Goal: Task Accomplishment & Management: Use online tool/utility

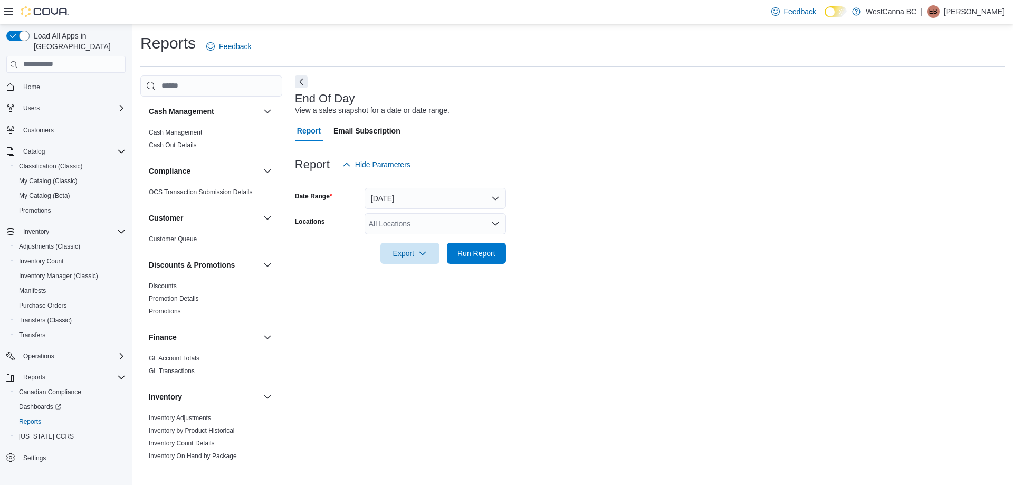
click at [479, 264] on div at bounding box center [650, 270] width 710 height 13
click at [482, 247] on span "Run Report" at bounding box center [476, 252] width 46 height 21
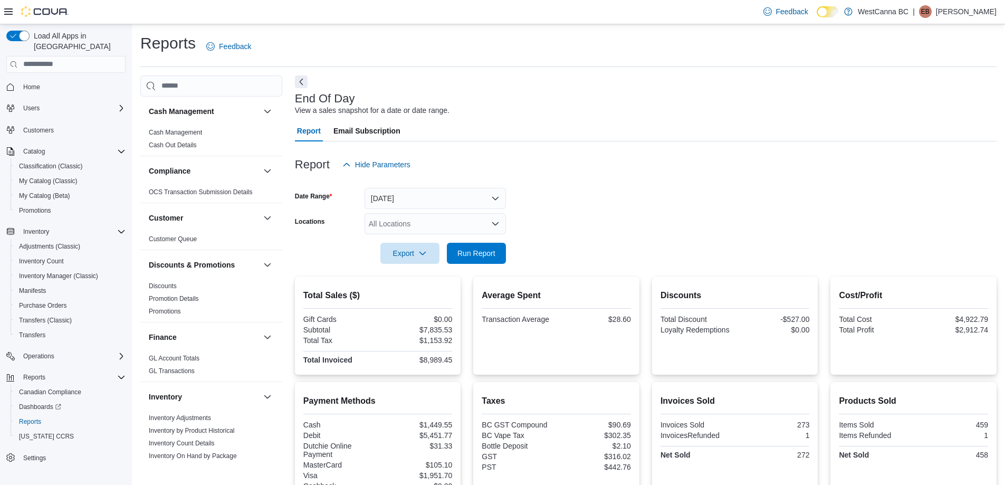
click at [421, 218] on div "All Locations" at bounding box center [435, 223] width 141 height 21
click at [421, 274] on span "[PERSON_NAME]" at bounding box center [417, 272] width 61 height 11
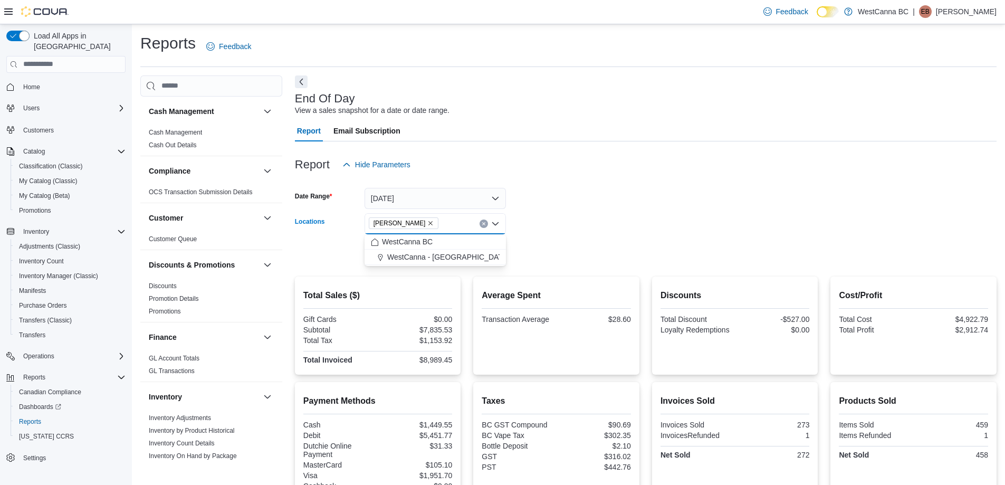
click at [635, 199] on form "Date Range [DATE] Locations [GEOGRAPHIC_DATA] - [PERSON_NAME] Combo box. Select…" at bounding box center [646, 219] width 702 height 89
click at [493, 247] on span "Run Report" at bounding box center [476, 252] width 46 height 21
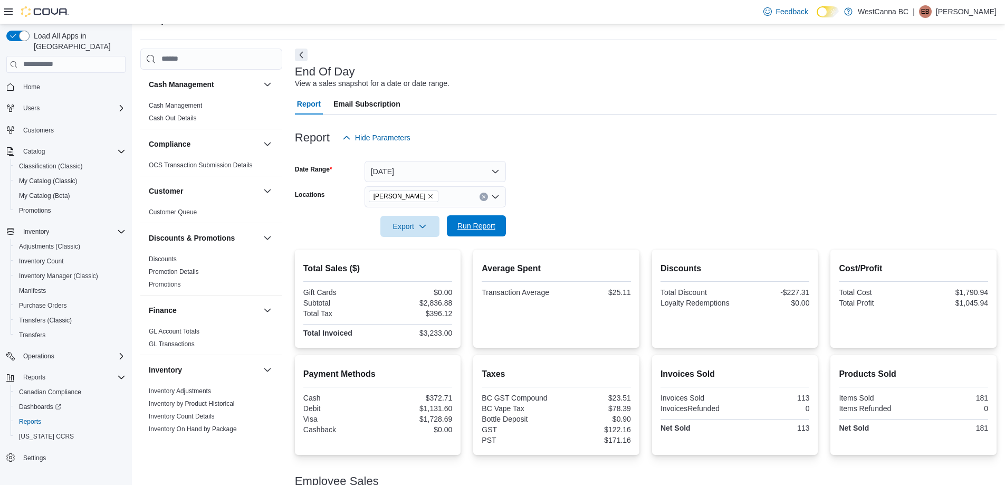
scroll to position [53, 0]
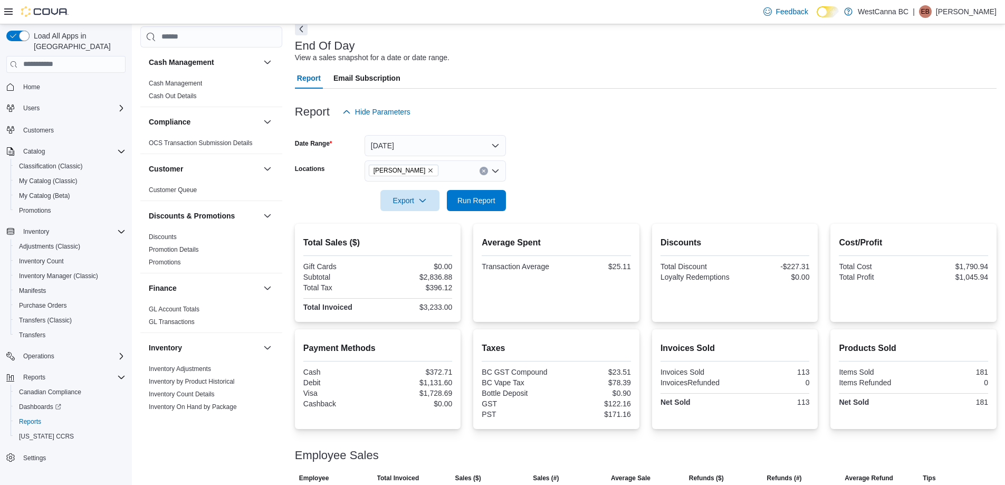
click at [434, 167] on icon "Remove WestCanna - Robson from selection in this group" at bounding box center [430, 170] width 6 height 6
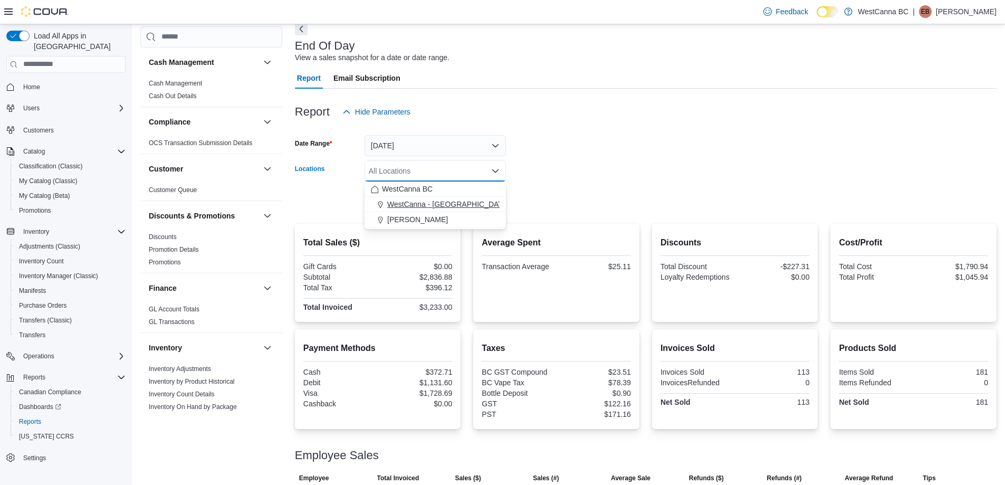
click at [442, 198] on button "WestCanna - [GEOGRAPHIC_DATA]" at bounding box center [435, 204] width 141 height 15
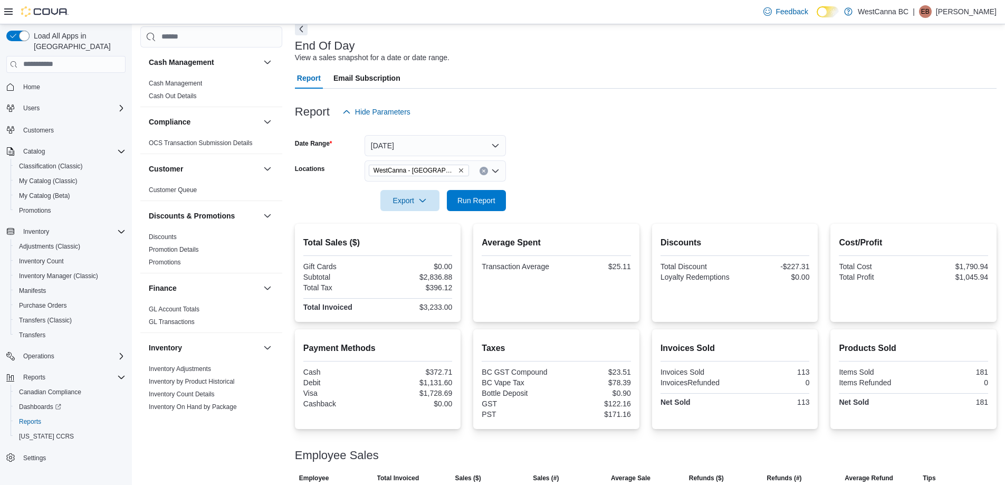
click at [545, 199] on form "Date Range [DATE] Locations [GEOGRAPHIC_DATA] - [GEOGRAPHIC_DATA] Export Run Re…" at bounding box center [646, 166] width 702 height 89
click at [495, 197] on span "Run Report" at bounding box center [477, 200] width 38 height 11
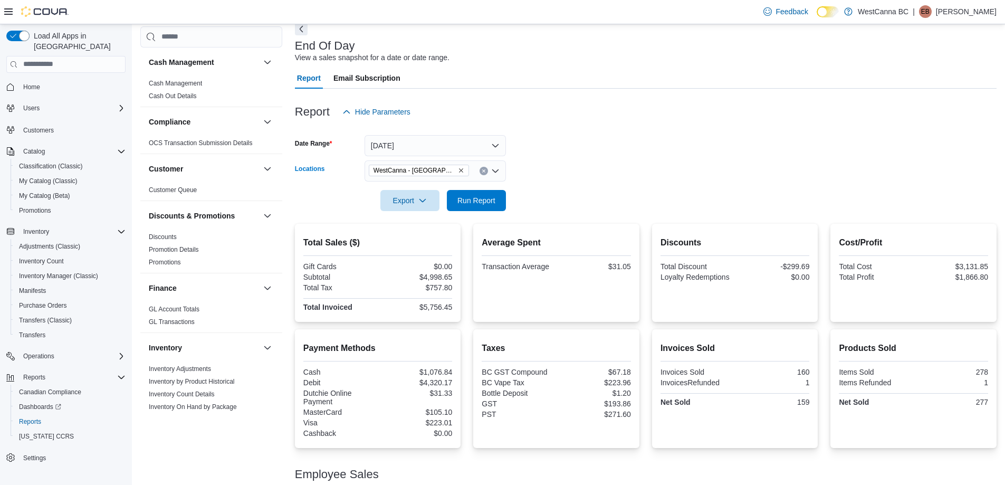
click at [458, 167] on icon "Remove WestCanna - Broadway from selection in this group" at bounding box center [461, 170] width 6 height 6
click at [579, 128] on div at bounding box center [646, 128] width 702 height 13
